Goal: Information Seeking & Learning: Find specific page/section

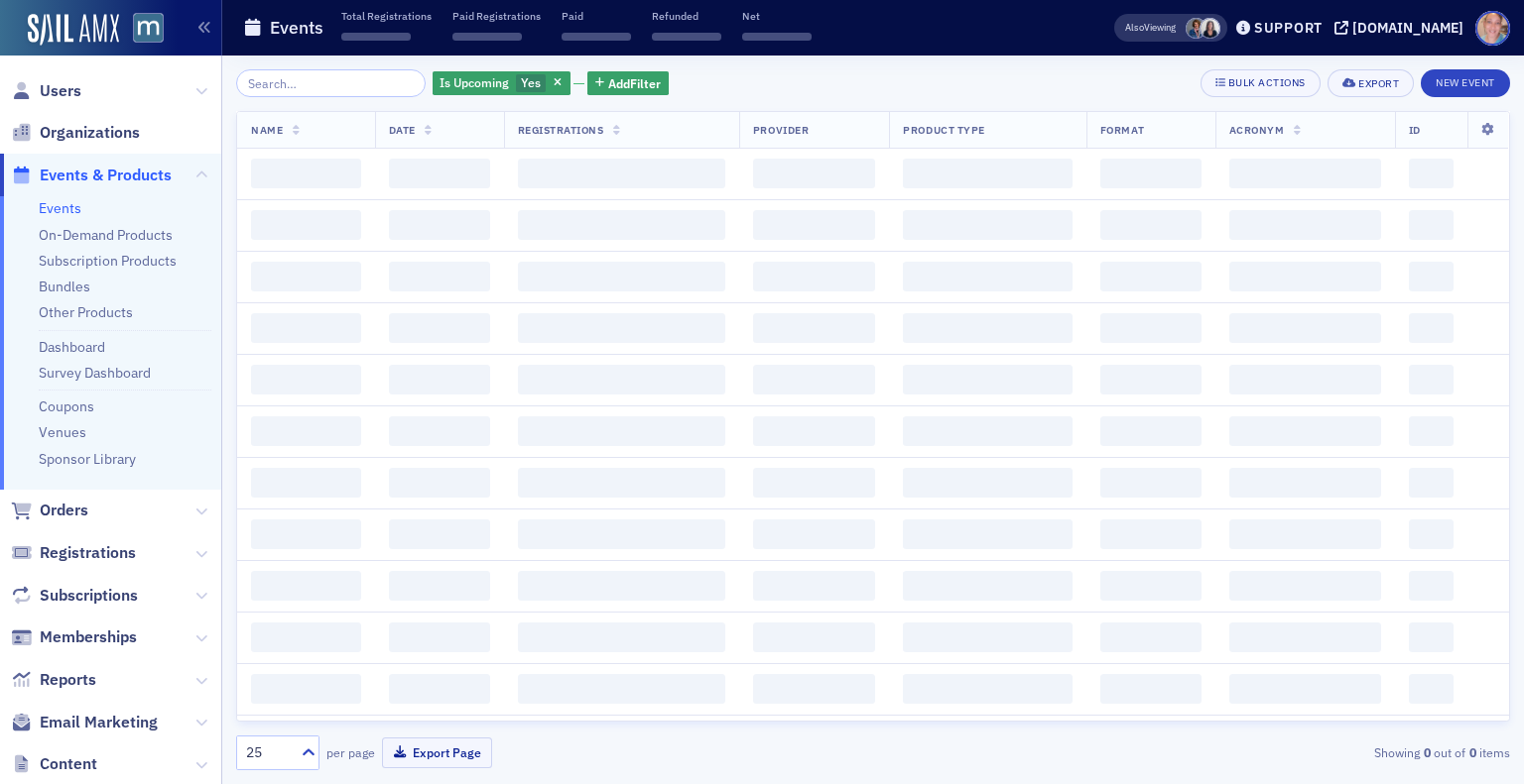
click at [290, 83] on input "search" at bounding box center [331, 84] width 189 height 28
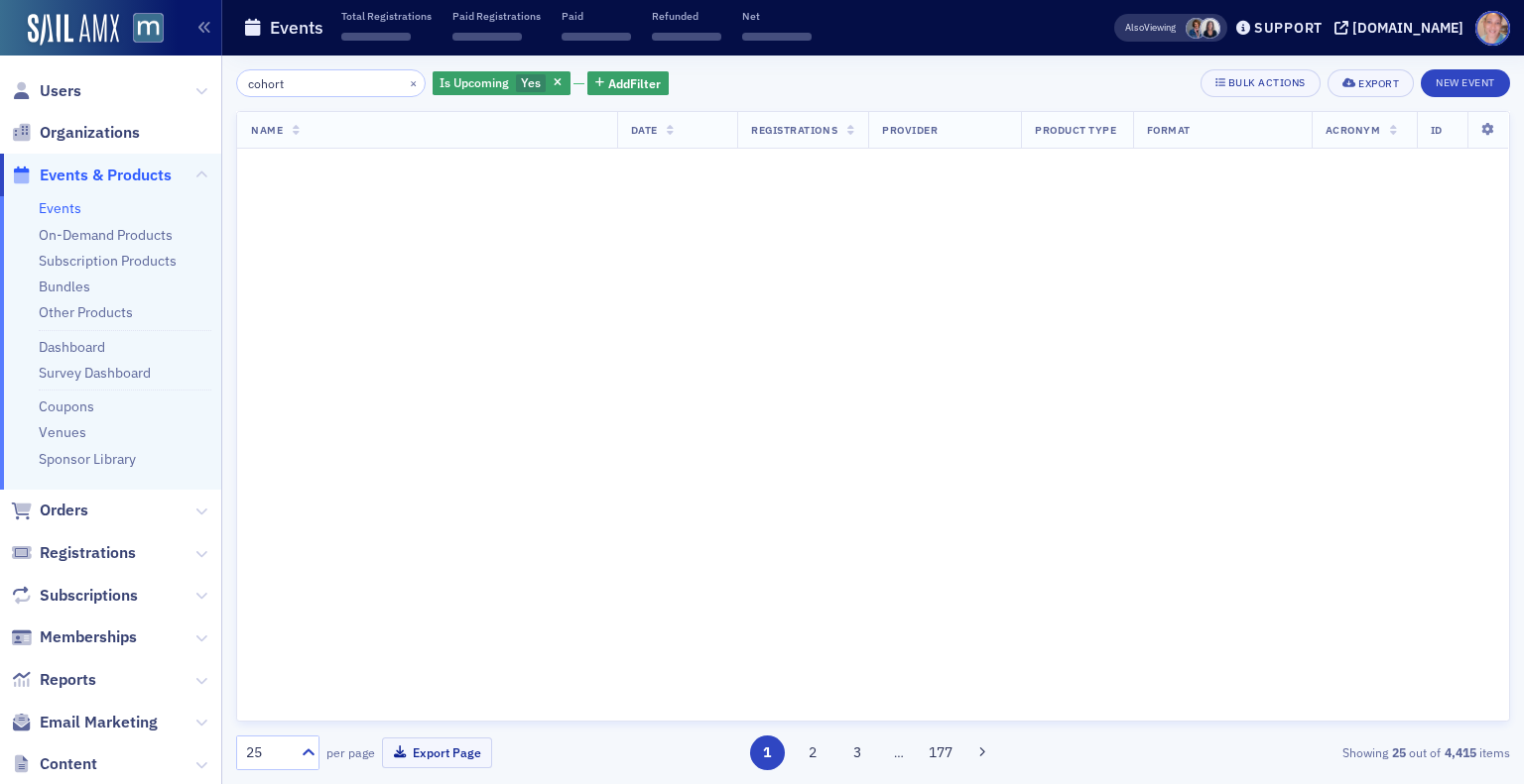
type input "cohort"
